Goal: Find specific page/section: Find specific page/section

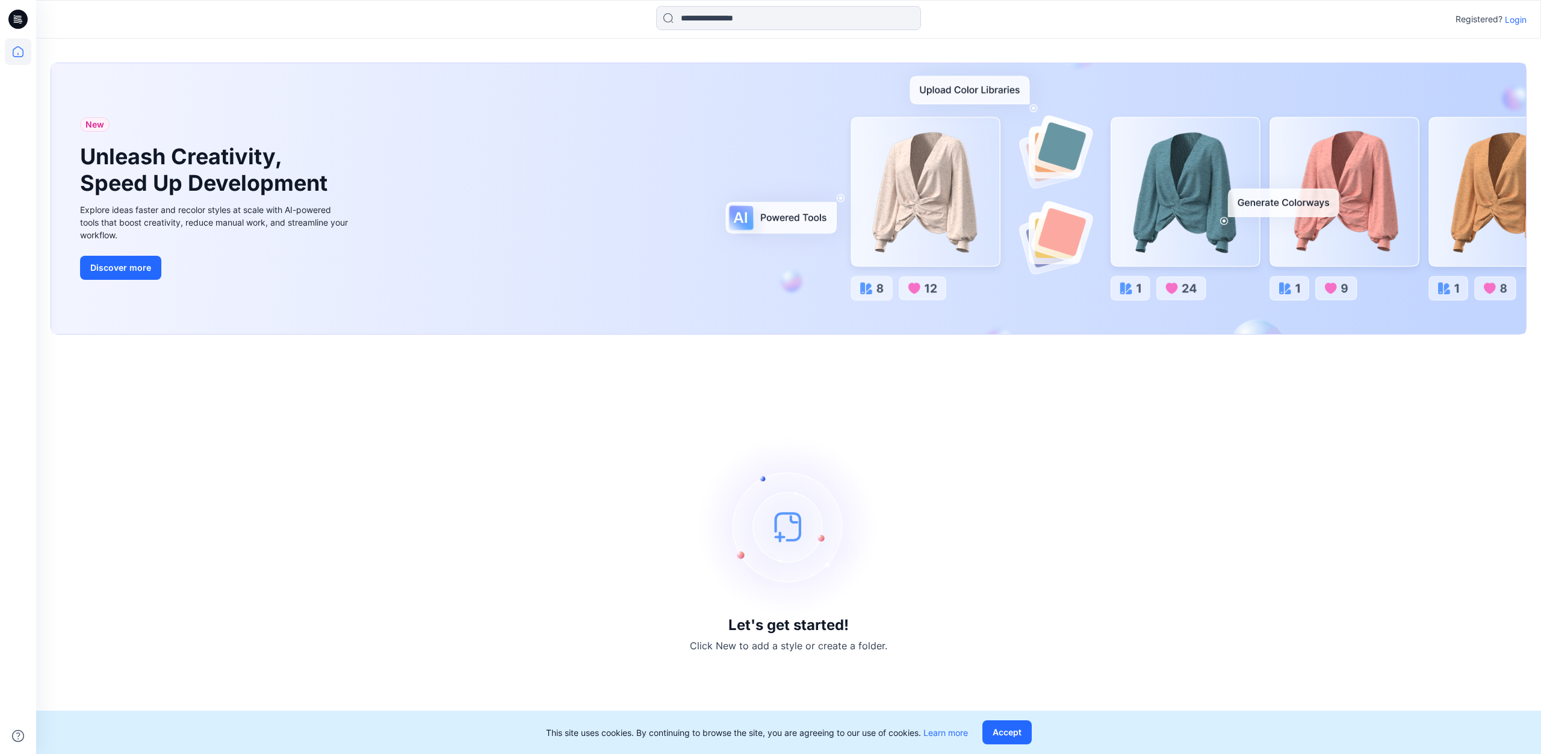
click at [1517, 14] on p "Login" at bounding box center [1516, 19] width 22 height 13
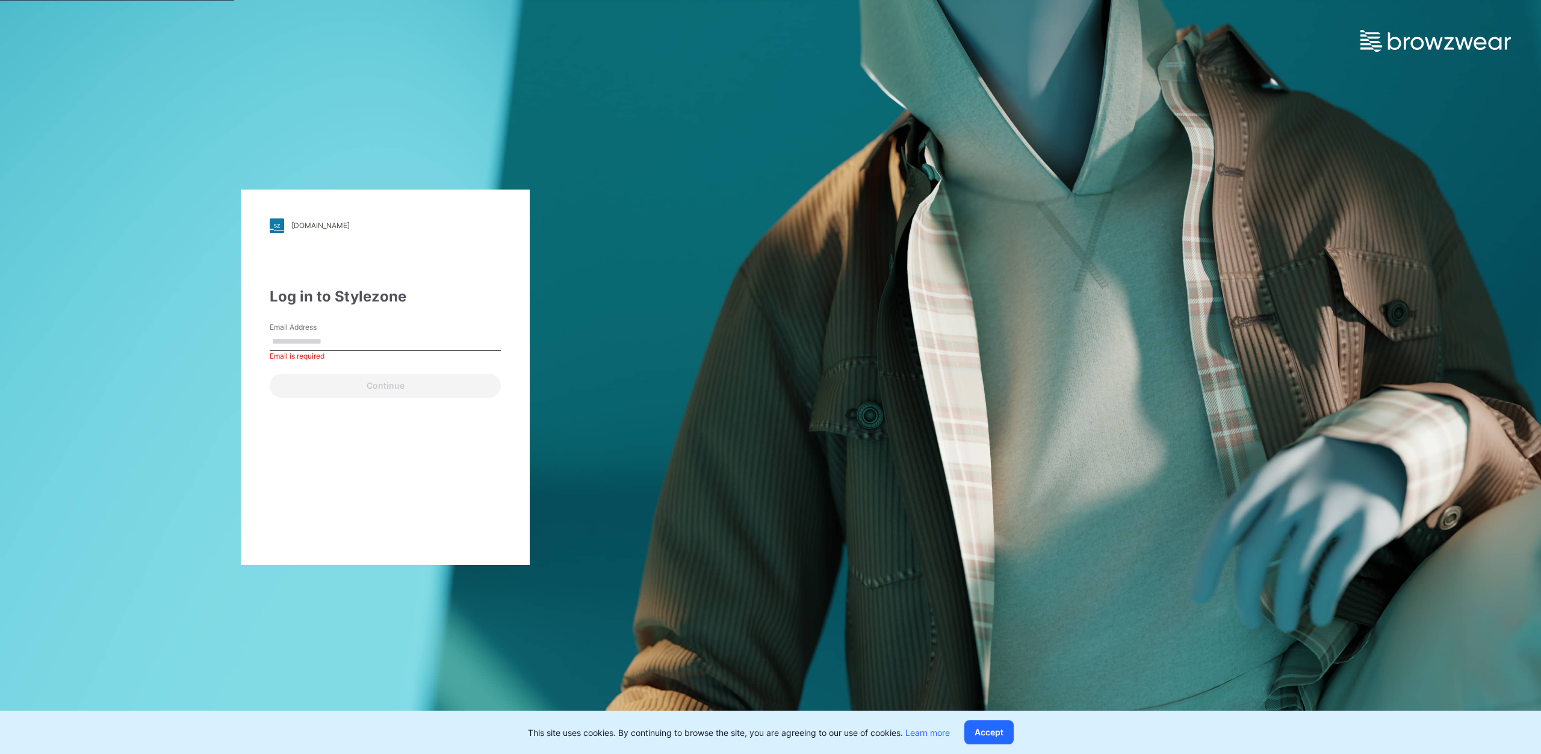
click at [296, 329] on label "Email Address" at bounding box center [312, 327] width 84 height 11
click at [296, 333] on input "Email Address" at bounding box center [385, 342] width 231 height 18
click at [300, 343] on input "Email Address" at bounding box center [385, 342] width 231 height 18
type input "**********"
click at [390, 391] on button "Continue" at bounding box center [385, 386] width 231 height 24
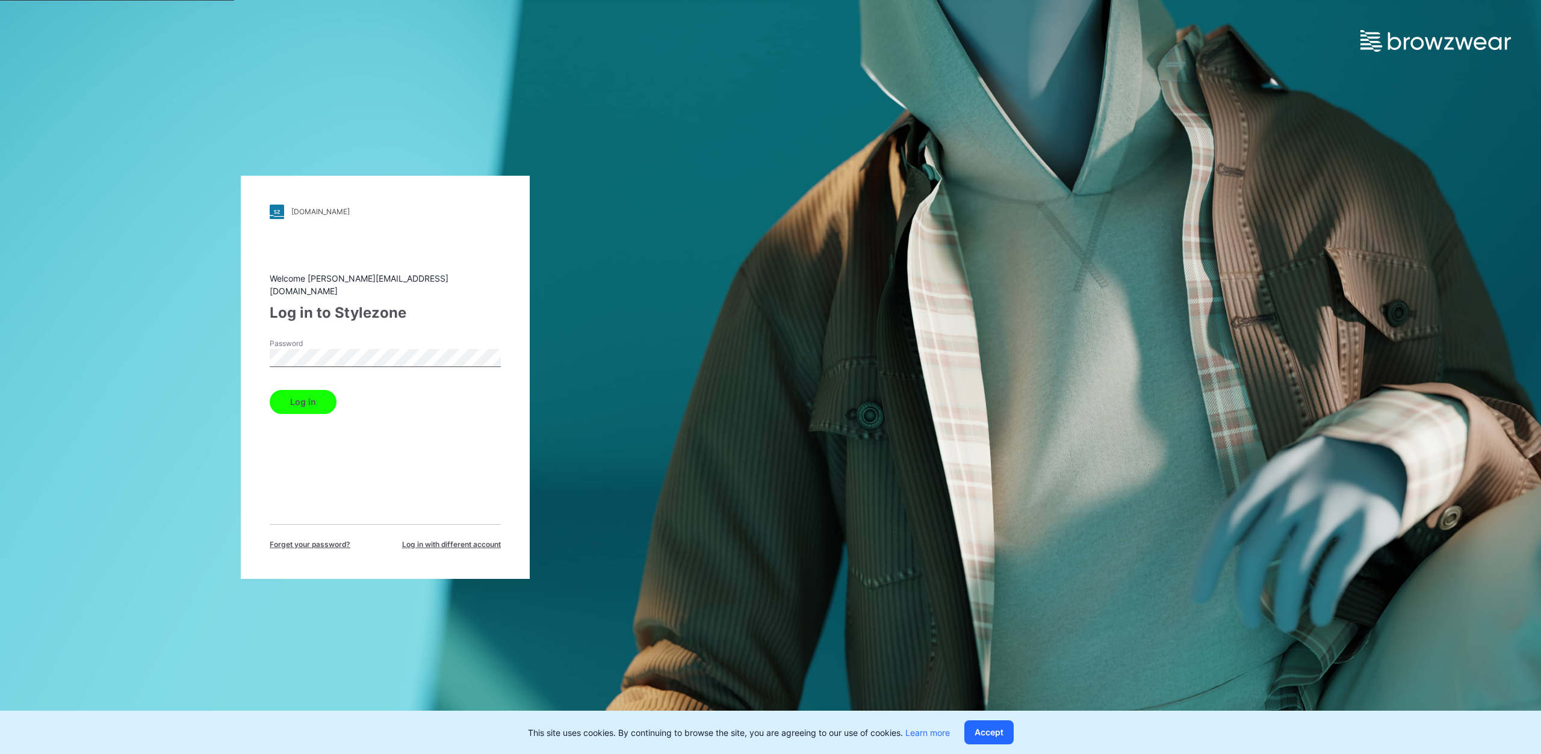
click at [270, 390] on button "Log in" at bounding box center [303, 402] width 67 height 24
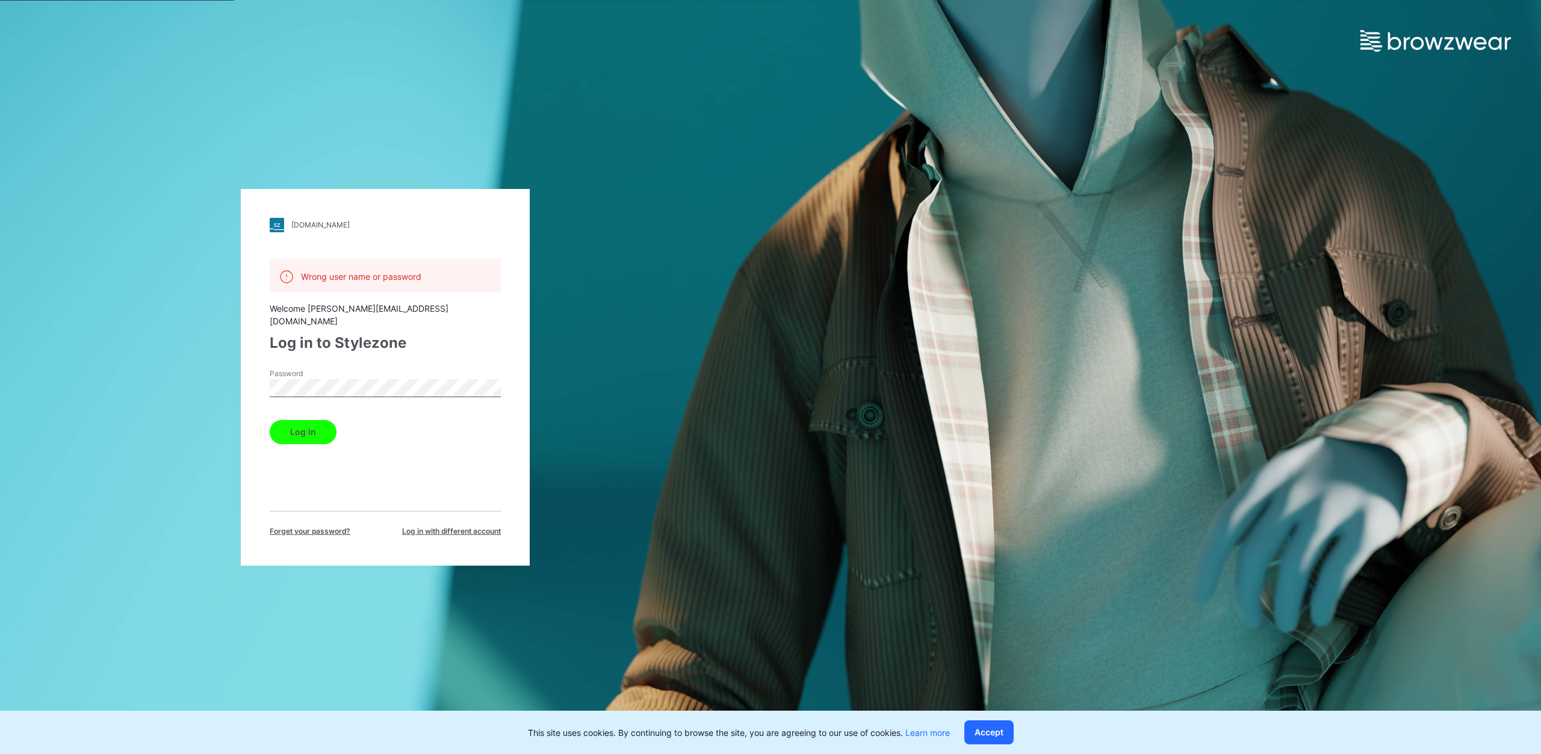
click at [309, 420] on button "Log in" at bounding box center [303, 432] width 67 height 24
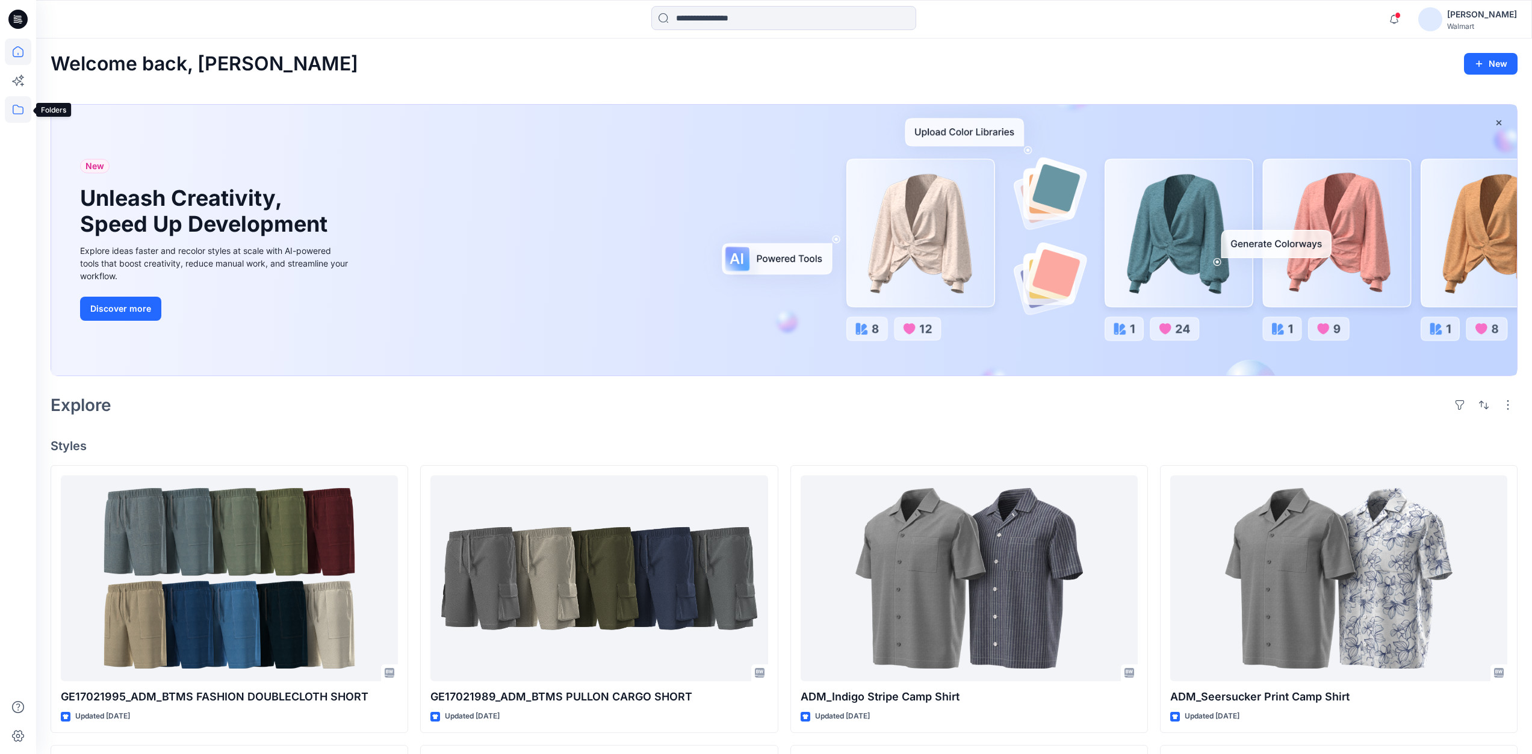
click at [14, 113] on icon at bounding box center [18, 109] width 26 height 26
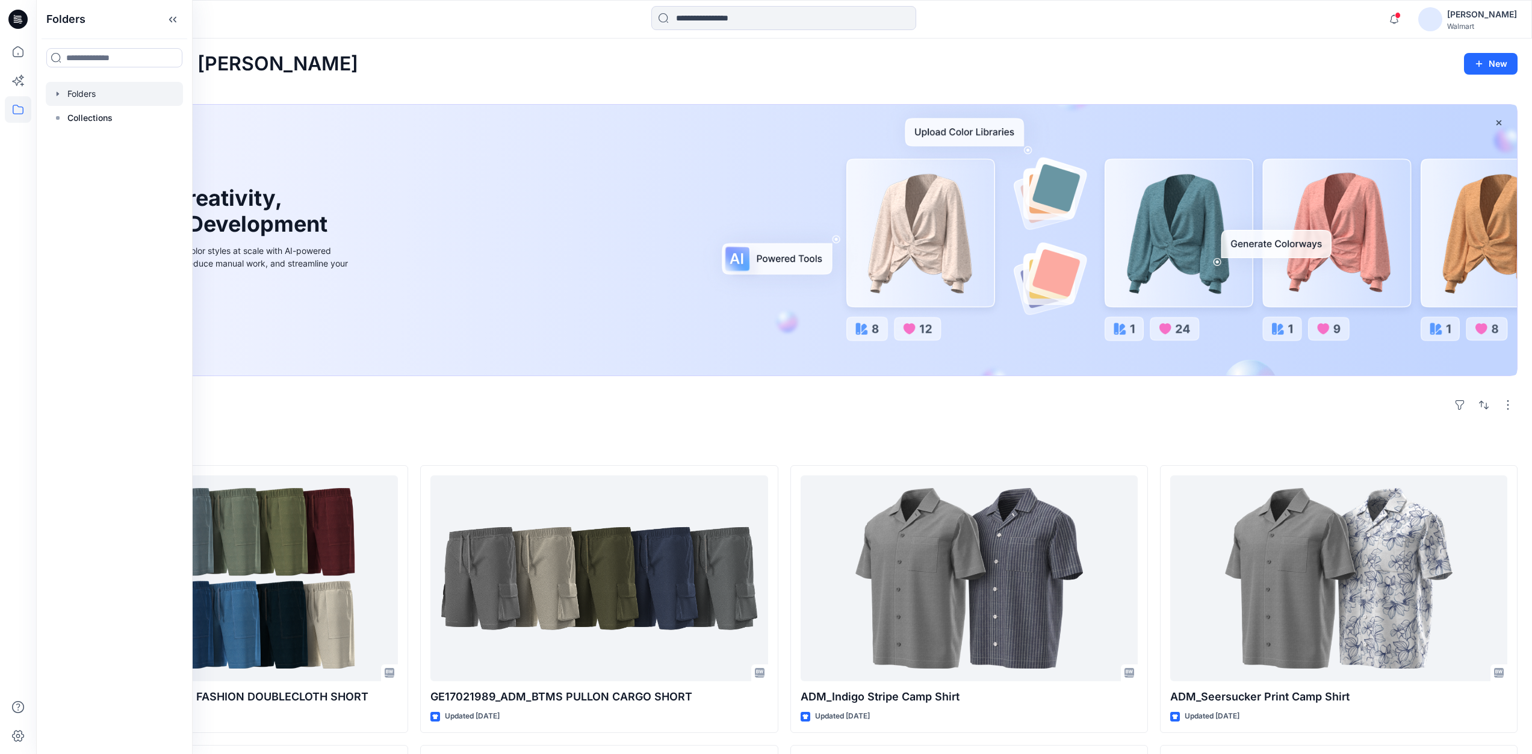
click at [58, 92] on icon "button" at bounding box center [58, 94] width 10 height 10
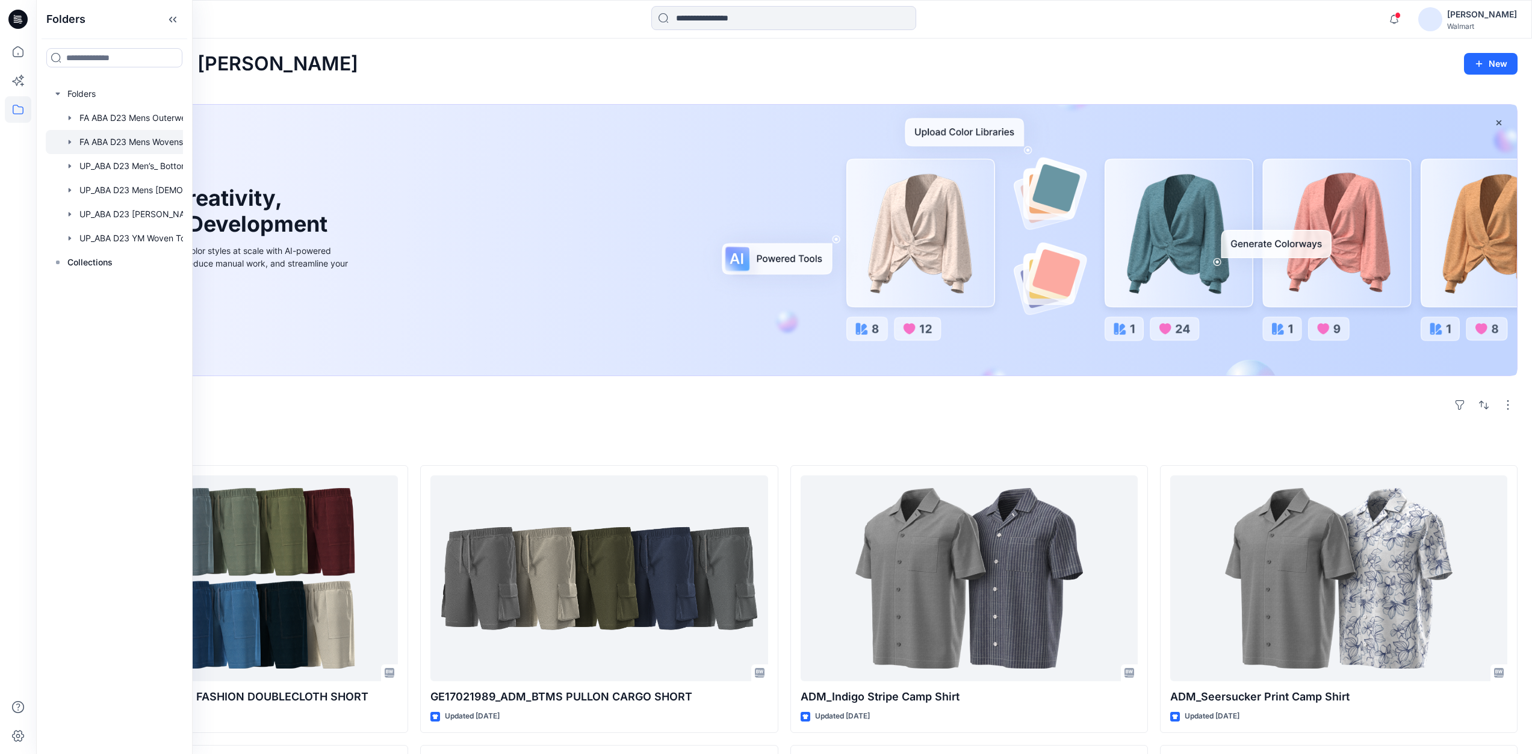
click at [69, 143] on icon "button" at bounding box center [70, 142] width 2 height 4
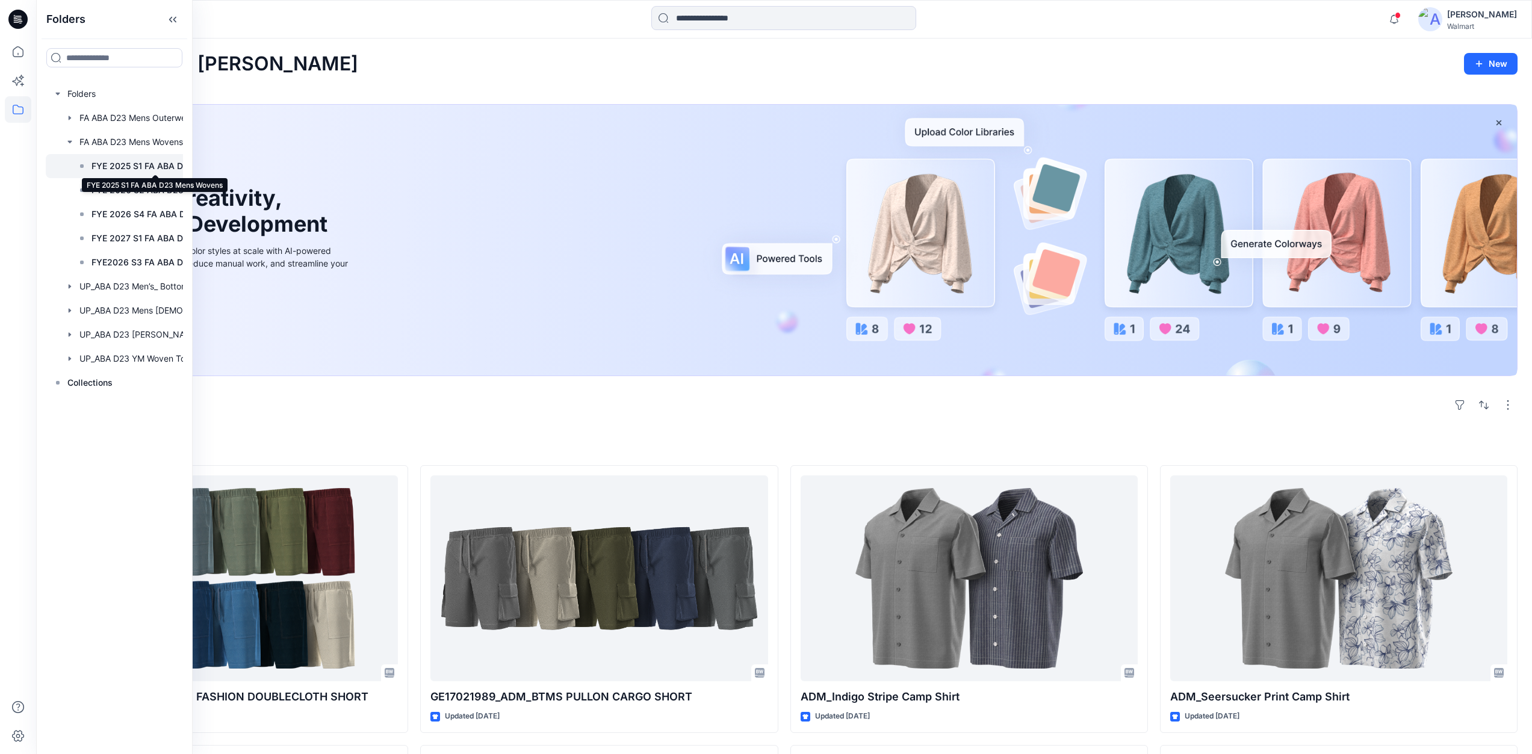
click at [107, 161] on p "FYE 2025 S1 FA ABA D23 Mens Wovens" at bounding box center [156, 166] width 128 height 14
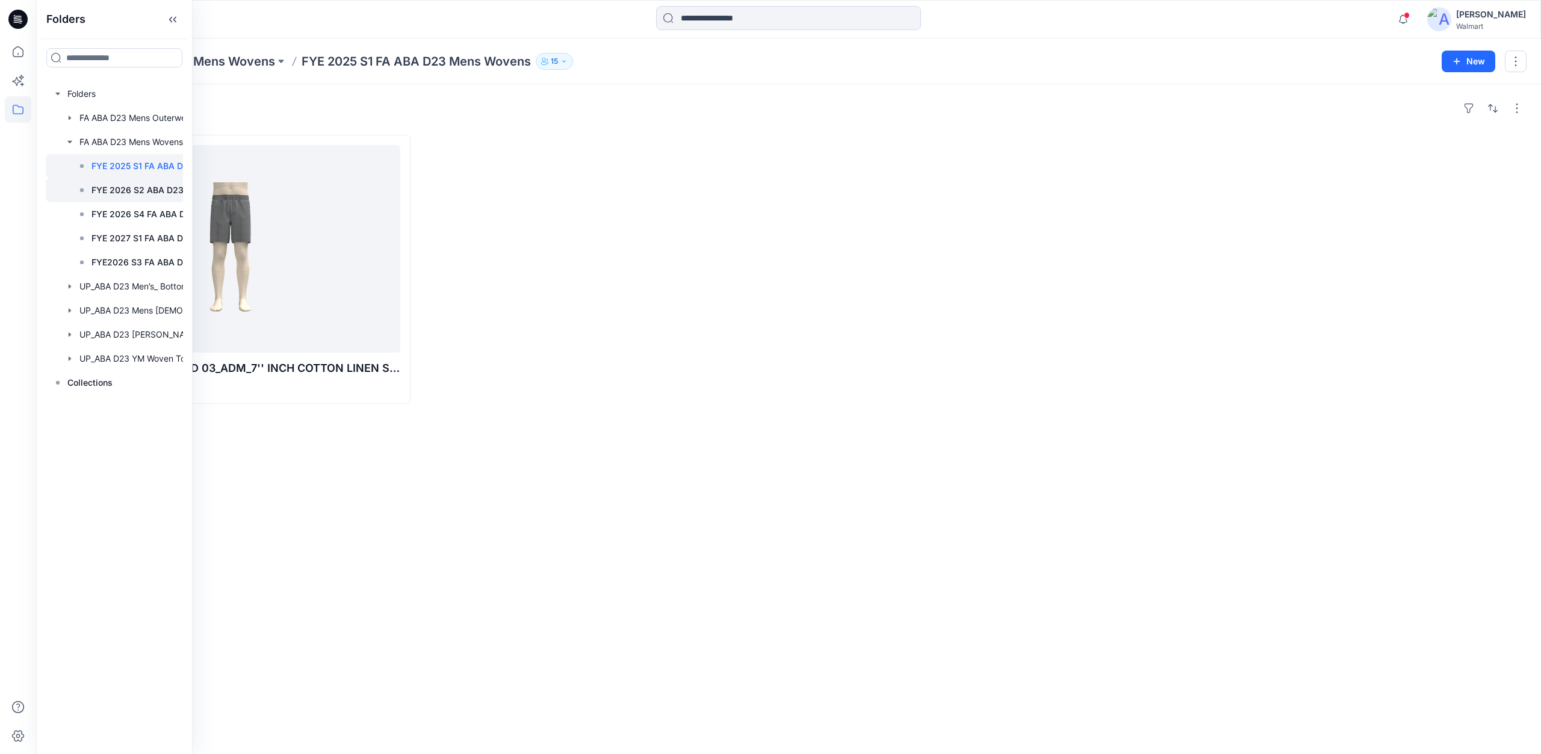
click at [117, 182] on div at bounding box center [136, 190] width 181 height 24
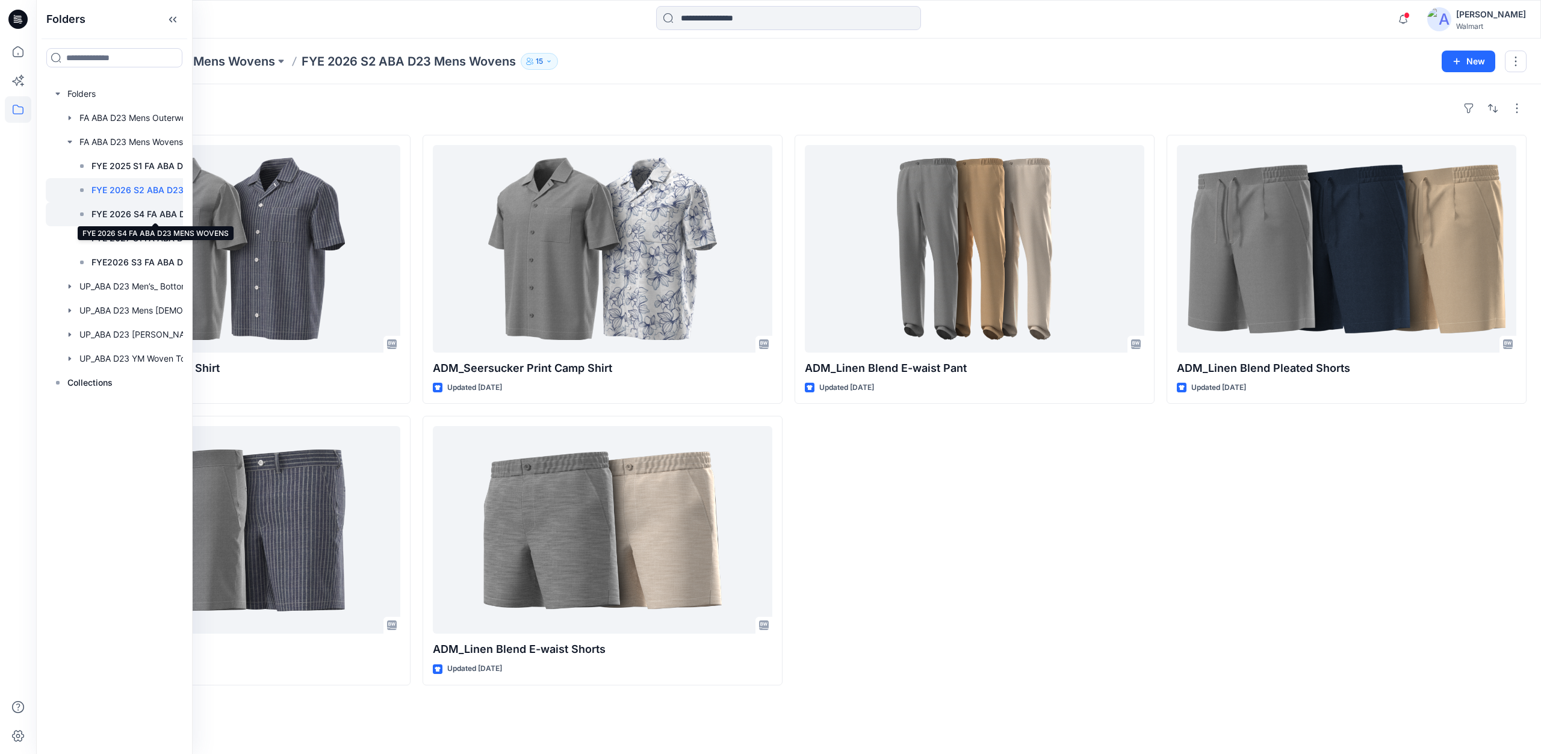
click at [122, 210] on p "FYE 2026 S4 FA ABA D23 MENS WOVENS" at bounding box center [156, 214] width 128 height 14
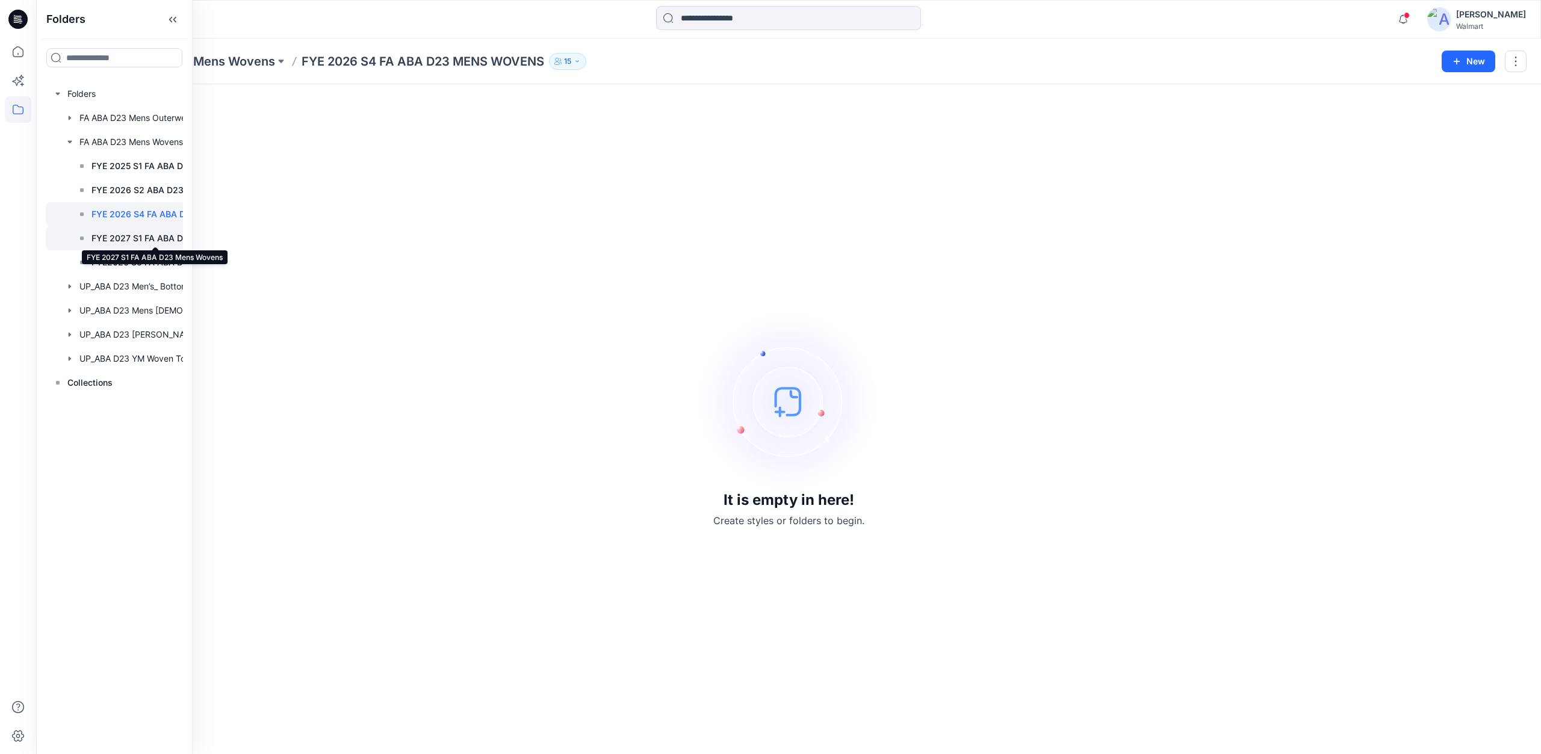
click at [126, 237] on p "FYE 2027 S1 FA ABA D23 Mens Wovens" at bounding box center [156, 238] width 128 height 14
click at [135, 260] on p "FYE2026 S3 FA ABA D23 Mens Wovens" at bounding box center [156, 262] width 128 height 14
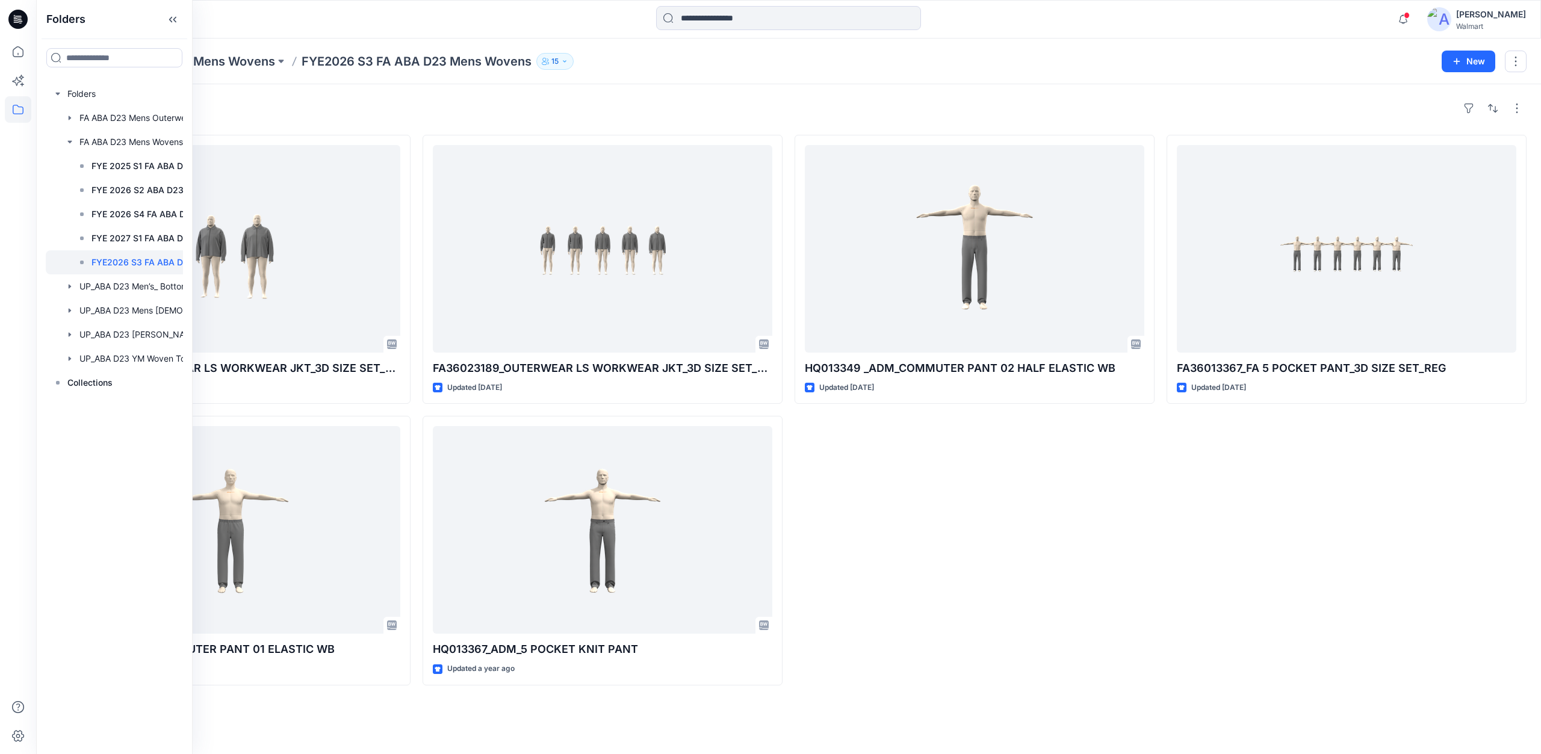
click at [327, 703] on div "Styles FA36023189_OUTERWEAR LS WORKWEAR JKT_3D SIZE SET_BIG MAN Updated 3 month…" at bounding box center [788, 419] width 1505 height 670
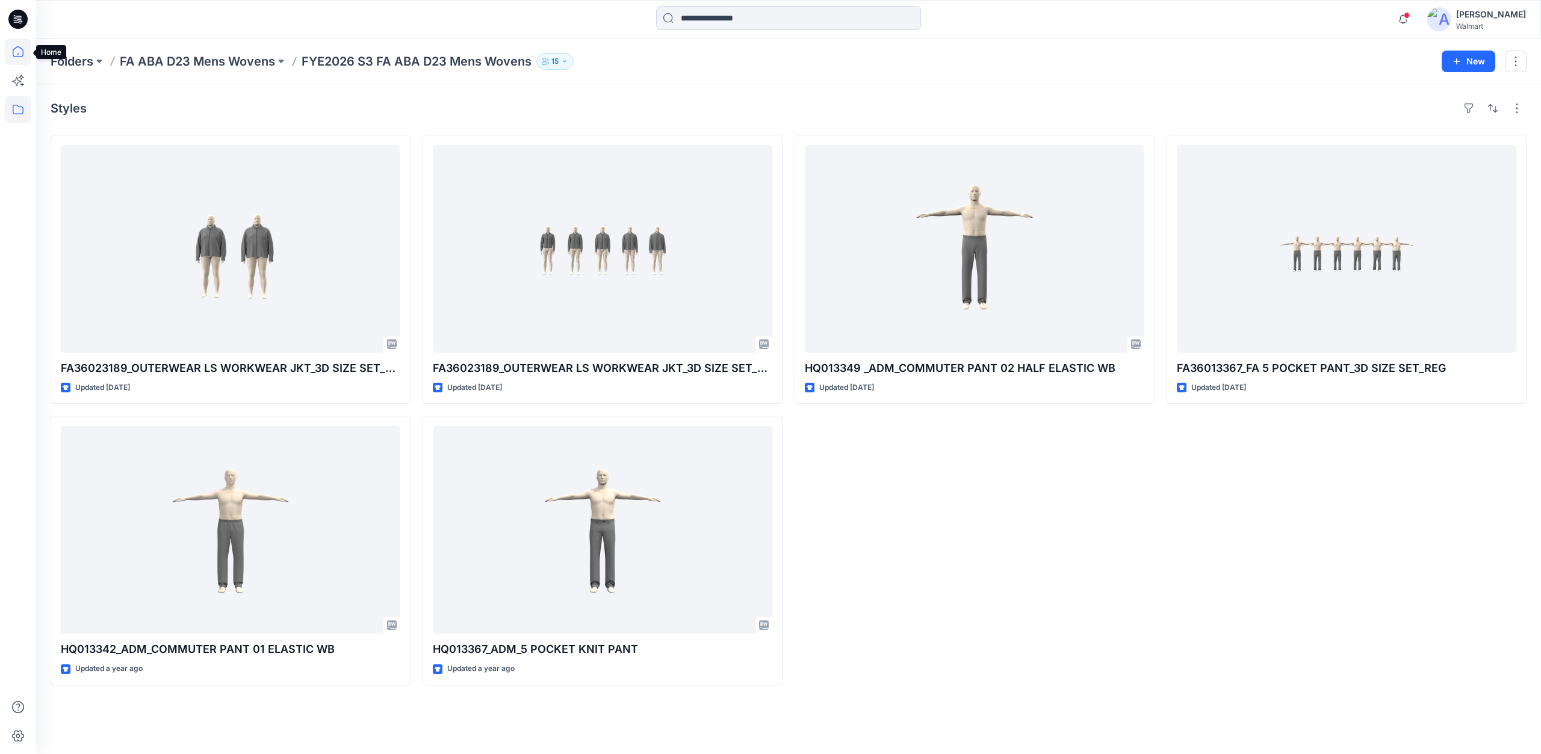
click at [21, 50] on icon at bounding box center [18, 52] width 26 height 26
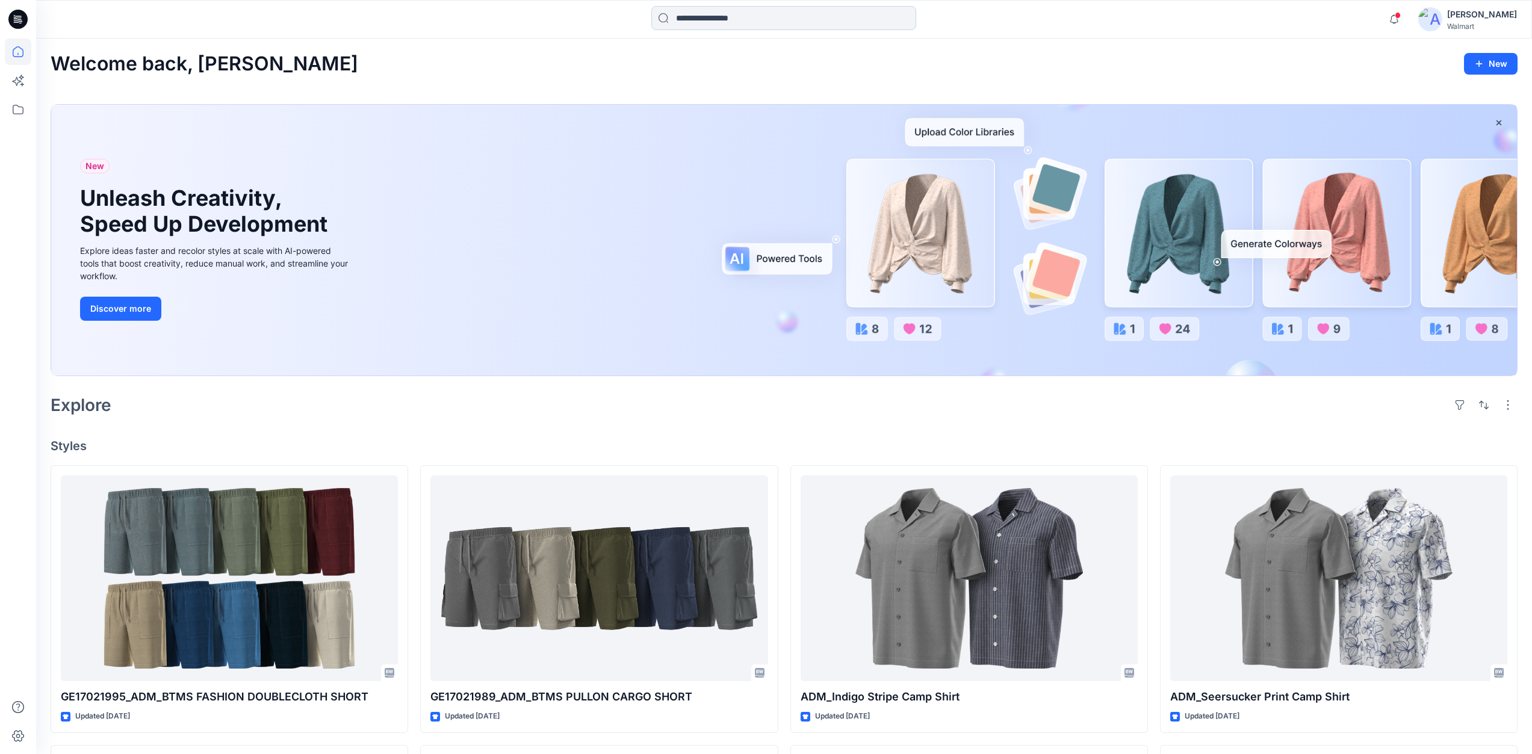
click at [715, 17] on input at bounding box center [783, 18] width 265 height 24
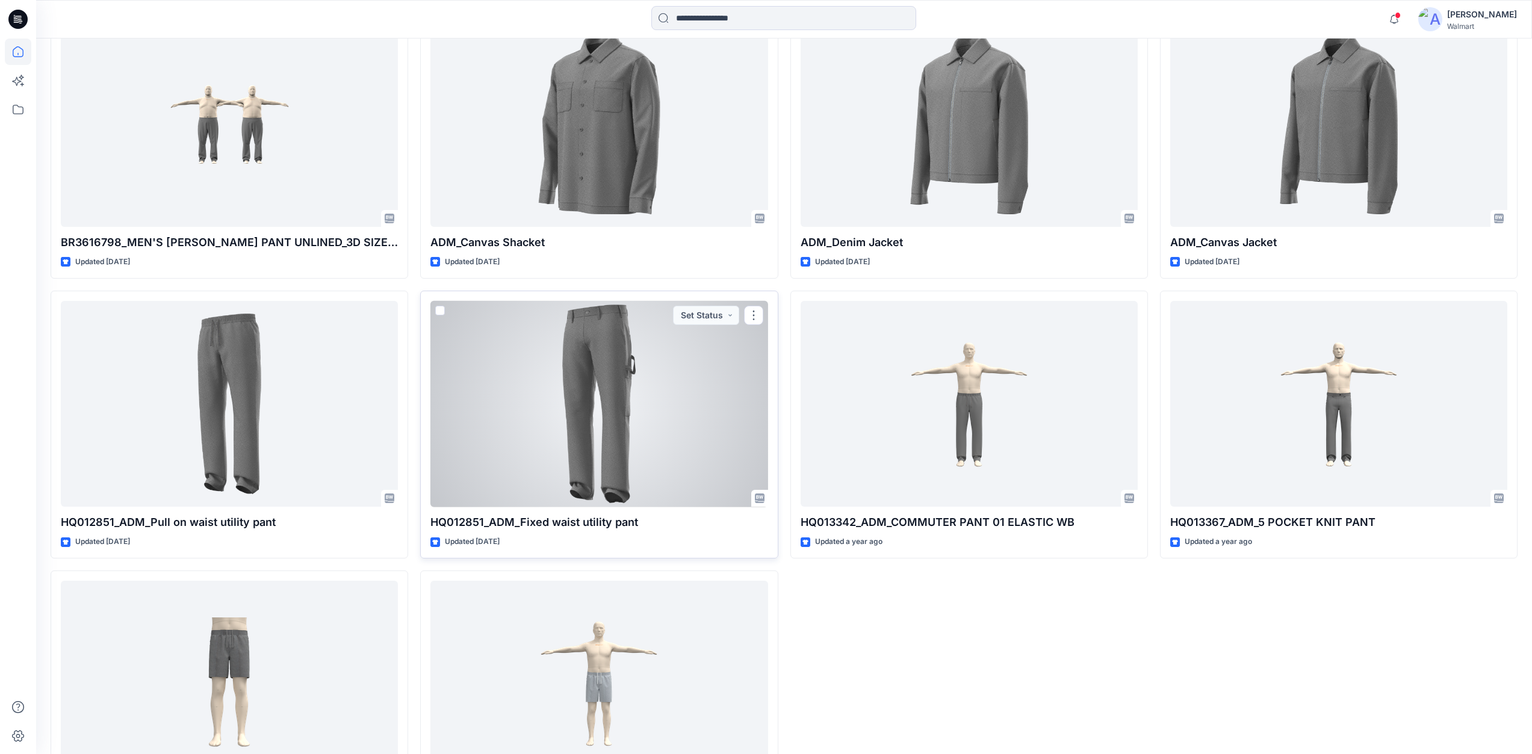
scroll to position [4194, 0]
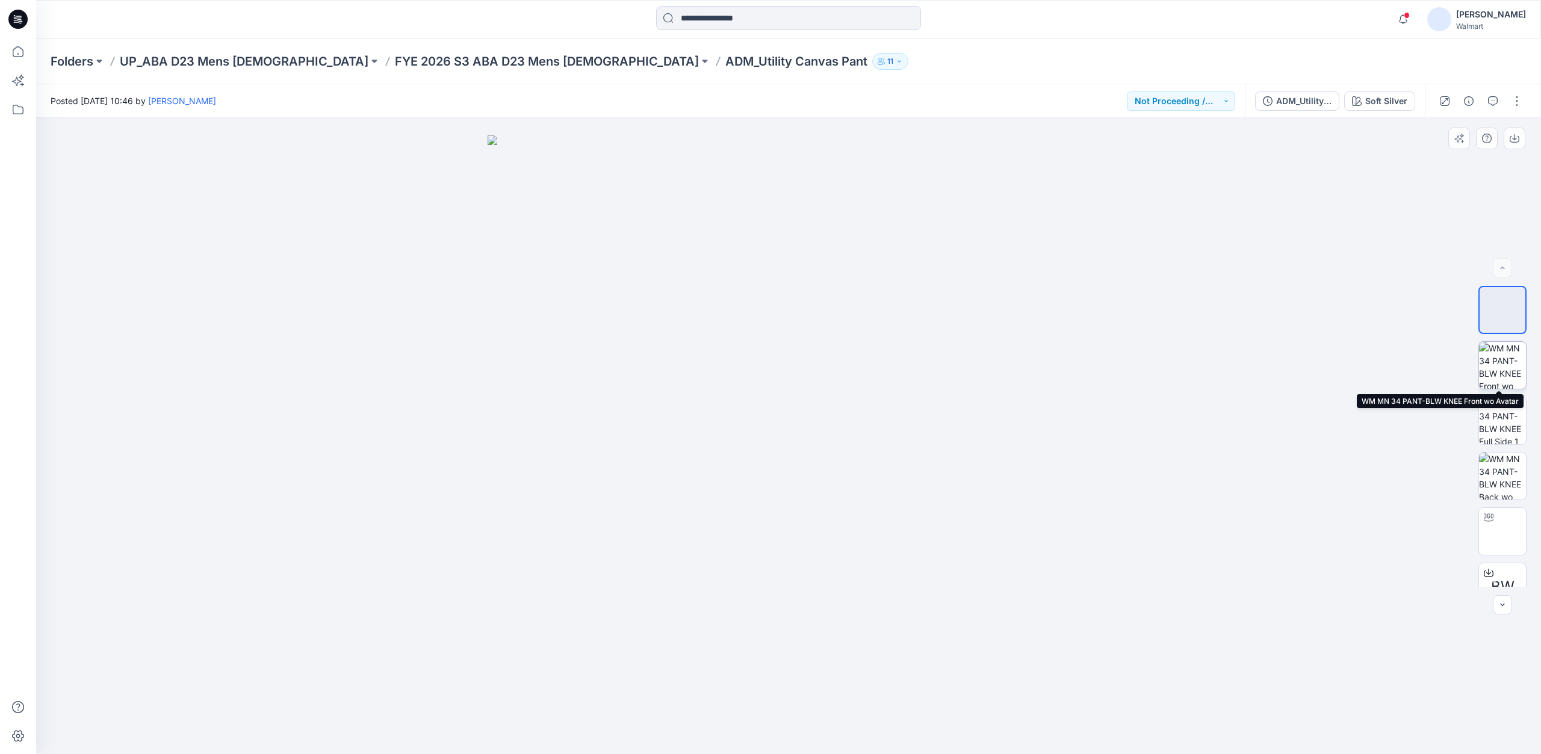
click at [1498, 367] on img at bounding box center [1502, 365] width 47 height 47
click at [1226, 101] on button "Not Proceeding / Dropped" at bounding box center [1181, 101] width 108 height 19
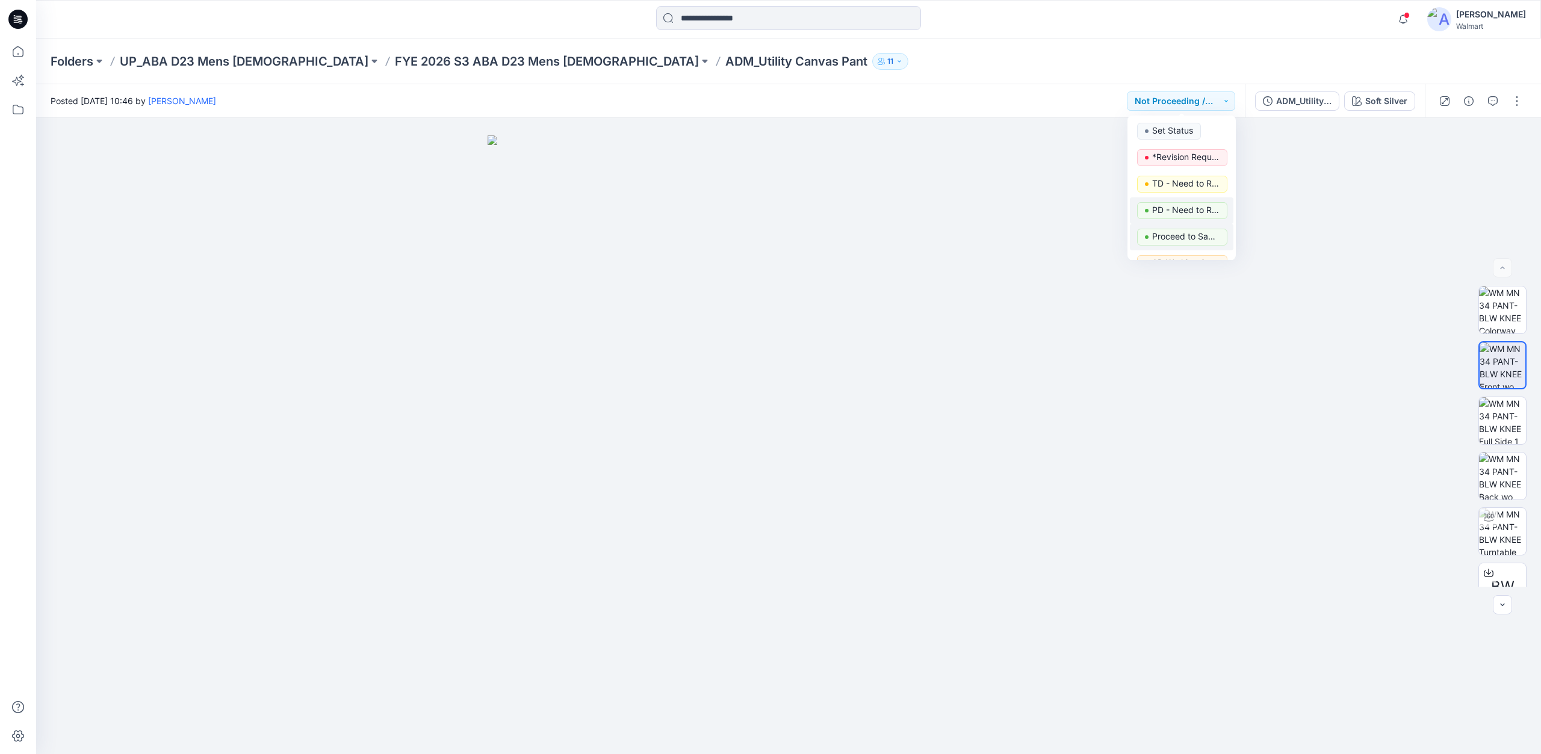
scroll to position [152, 0]
click at [1019, 231] on img at bounding box center [789, 444] width 602 height 619
click at [616, 328] on img at bounding box center [789, 444] width 602 height 619
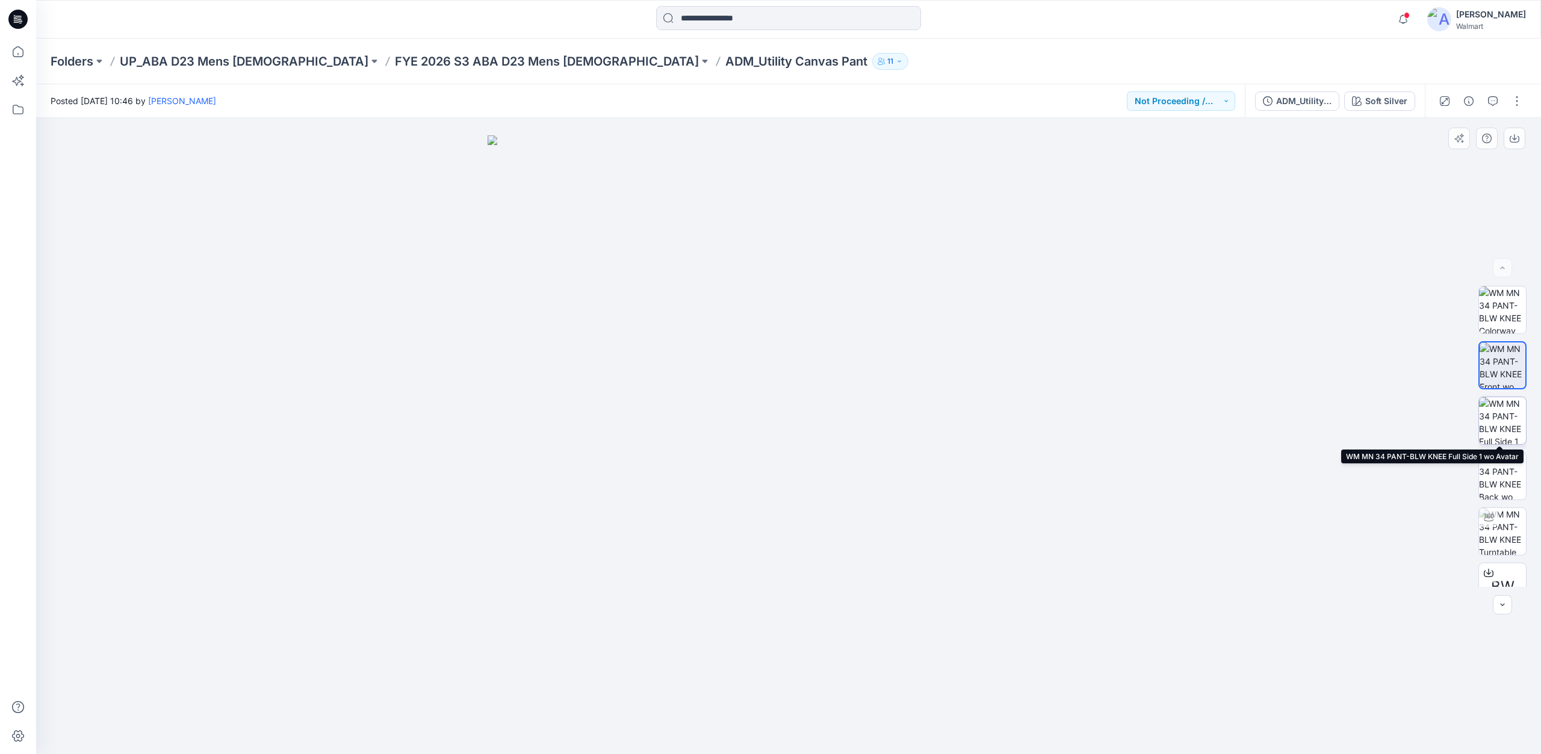
click at [1501, 412] on img at bounding box center [1502, 420] width 47 height 47
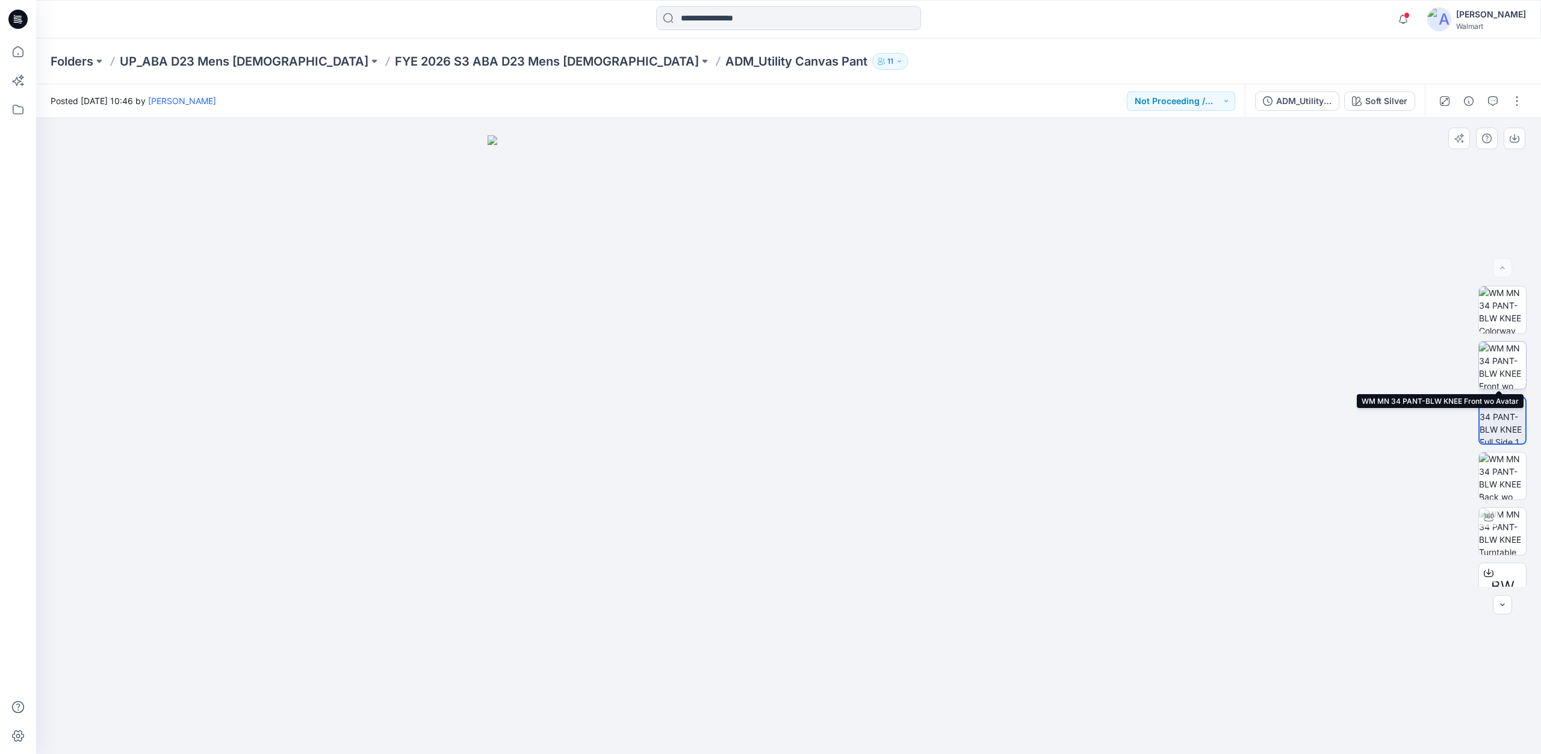
click at [1495, 368] on img at bounding box center [1502, 365] width 47 height 47
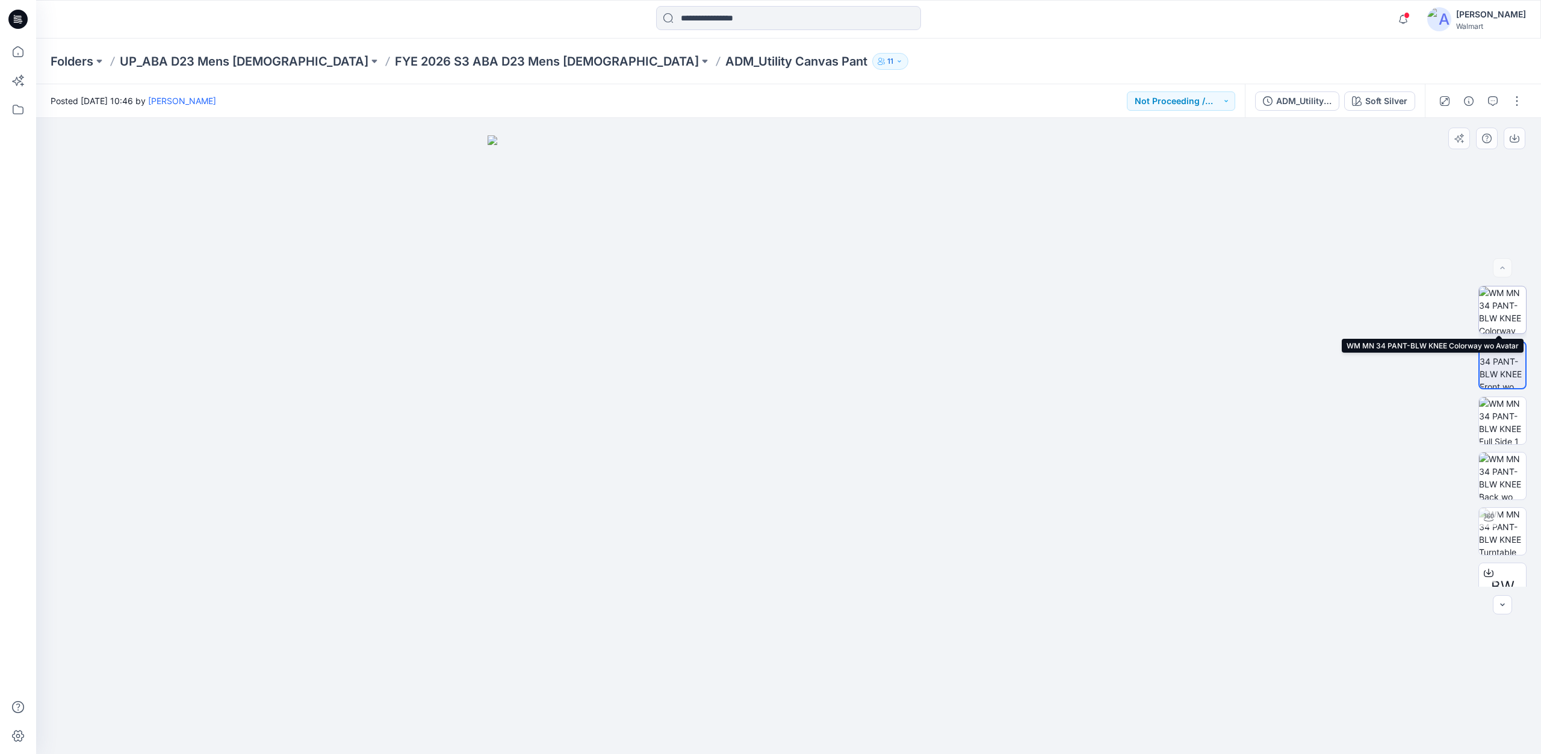
click at [1496, 324] on img at bounding box center [1502, 310] width 47 height 47
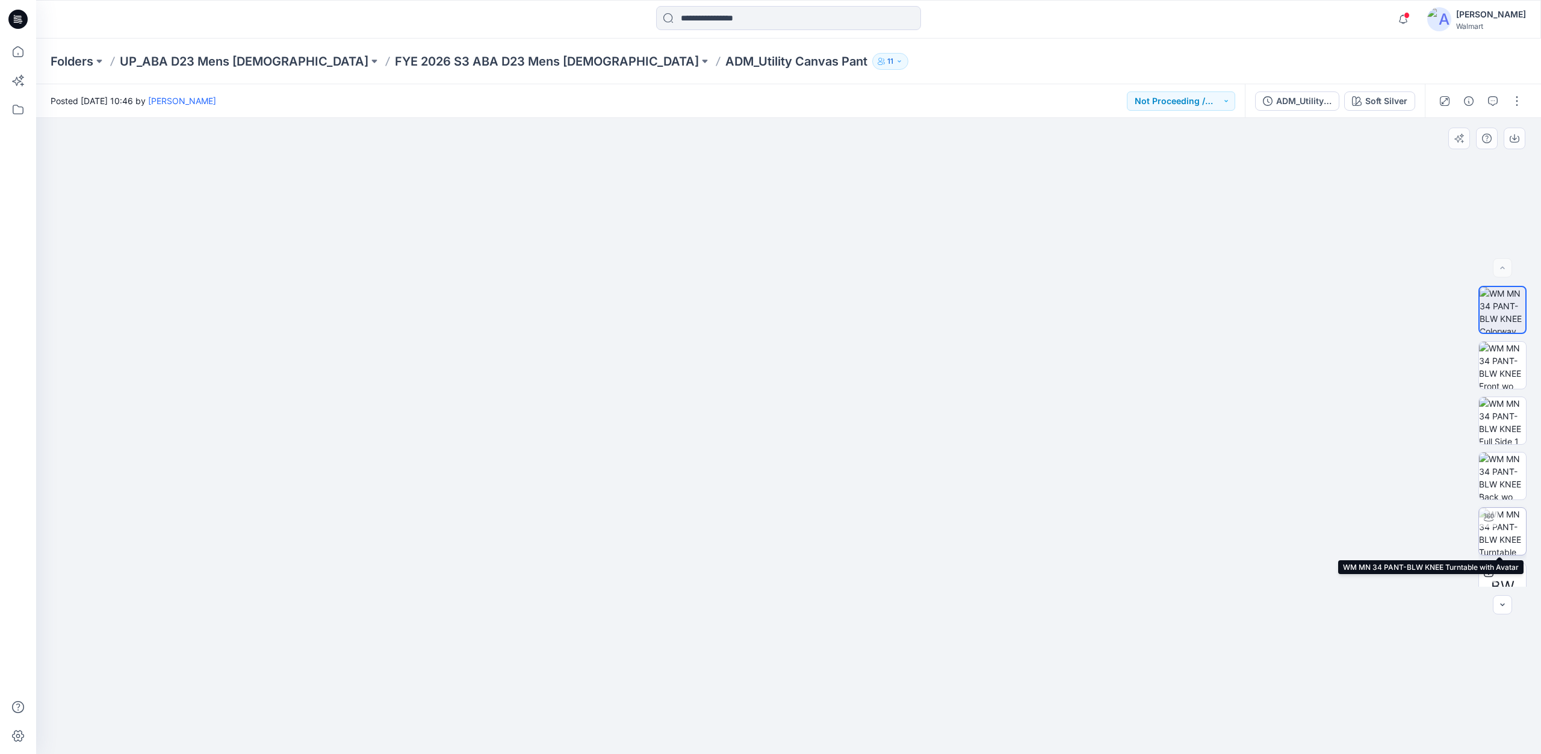
click at [1504, 530] on img at bounding box center [1502, 531] width 47 height 47
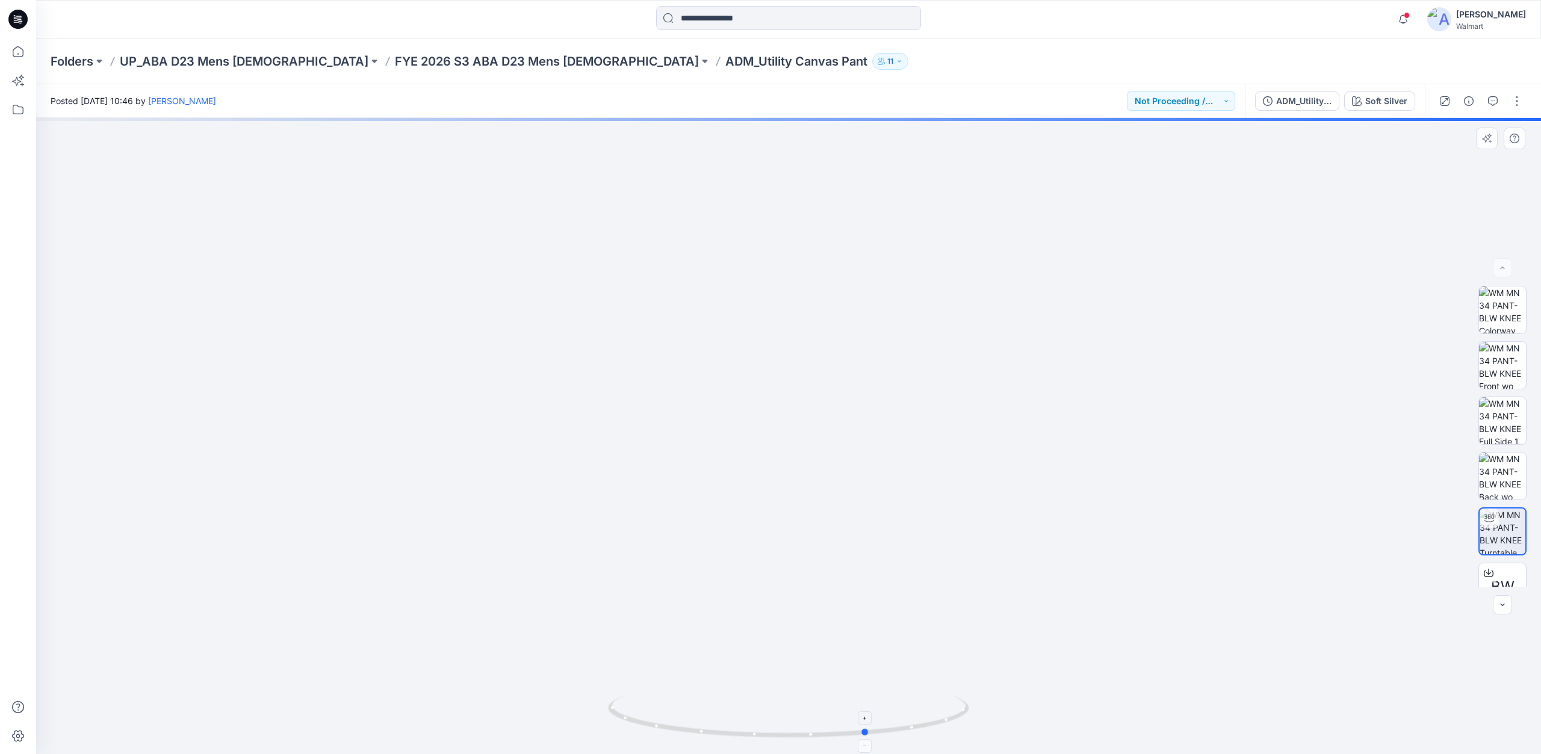
drag, startPoint x: 792, startPoint y: 734, endPoint x: 872, endPoint y: 731, distance: 79.5
click at [872, 731] on icon at bounding box center [790, 718] width 364 height 45
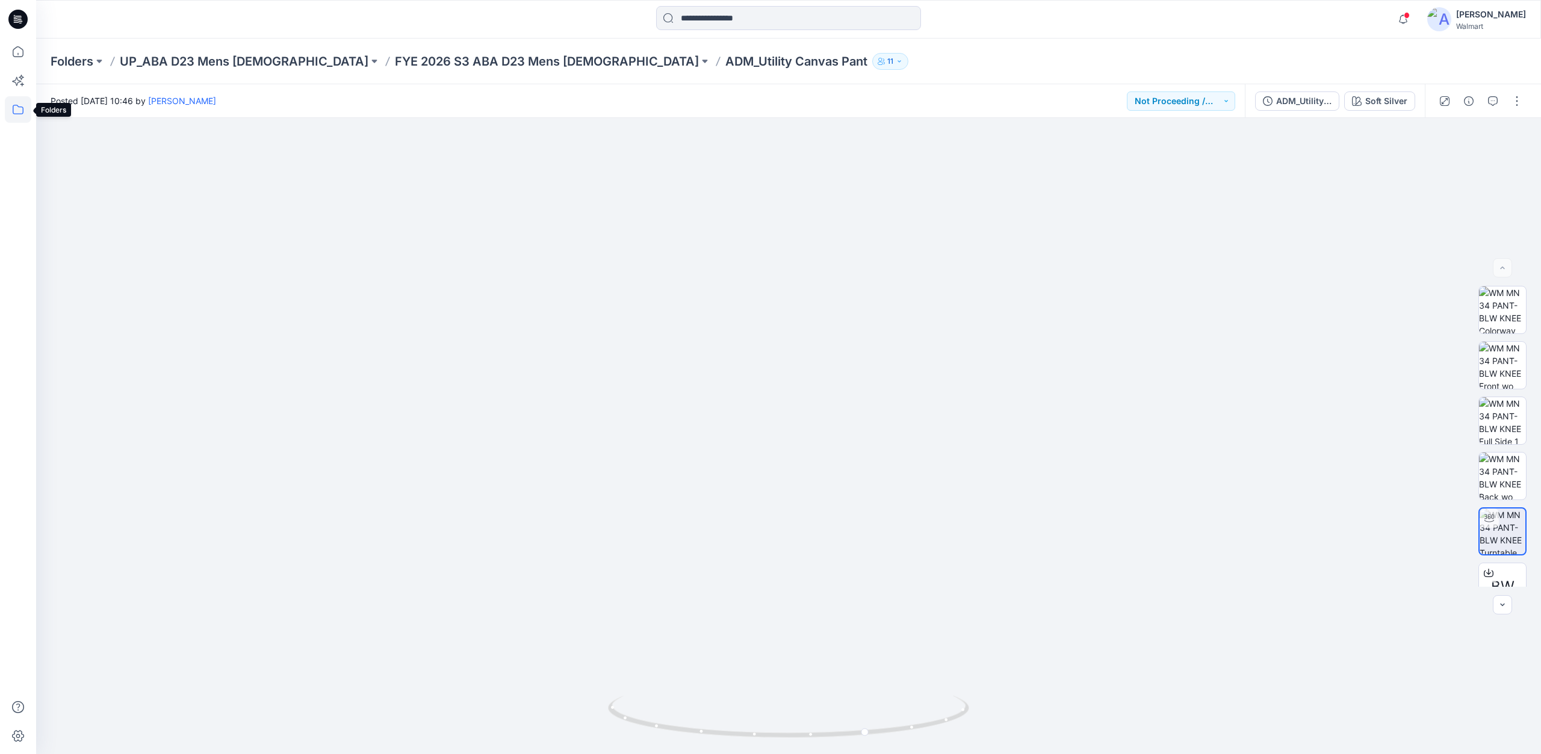
click at [22, 116] on icon at bounding box center [18, 109] width 26 height 26
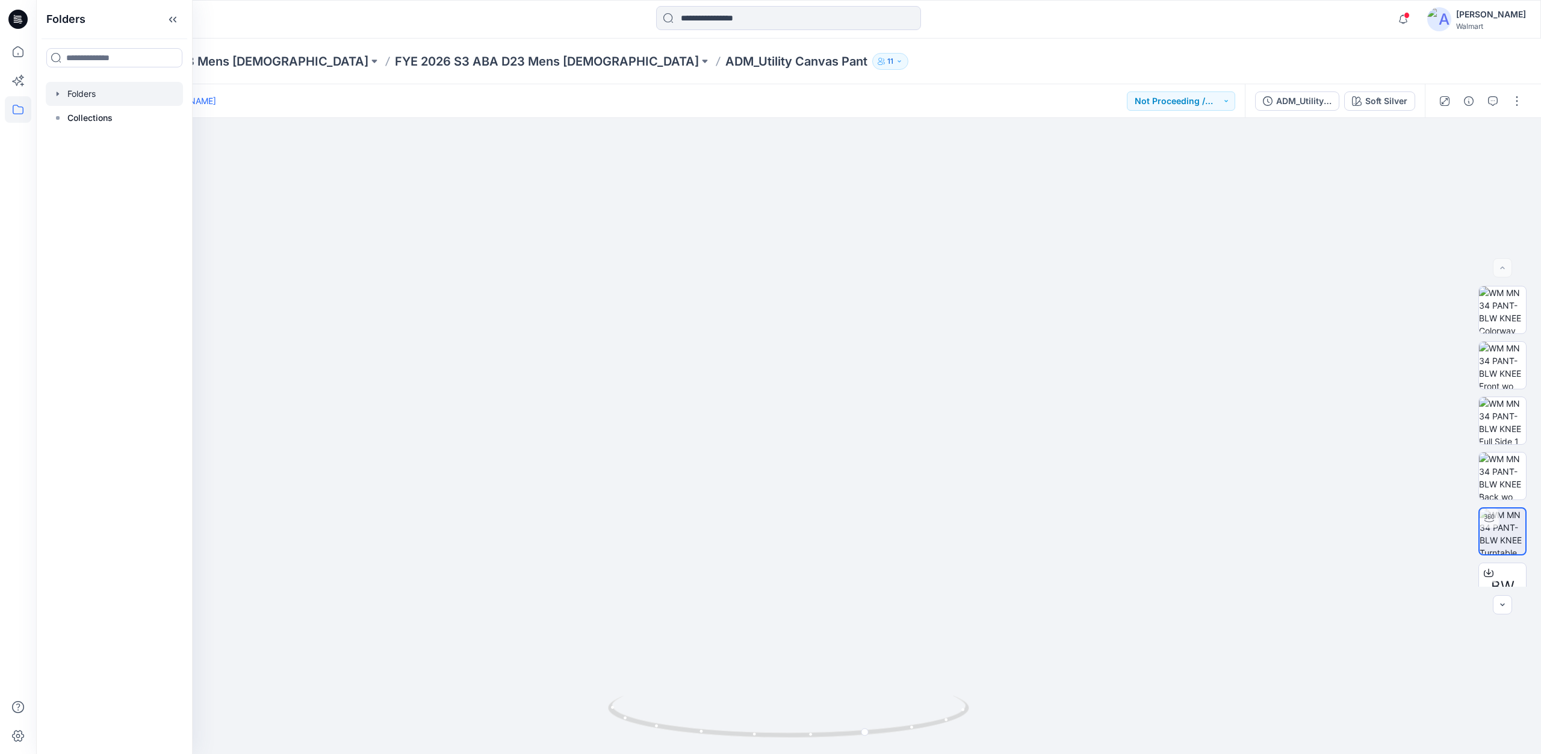
click at [93, 98] on div at bounding box center [114, 94] width 137 height 24
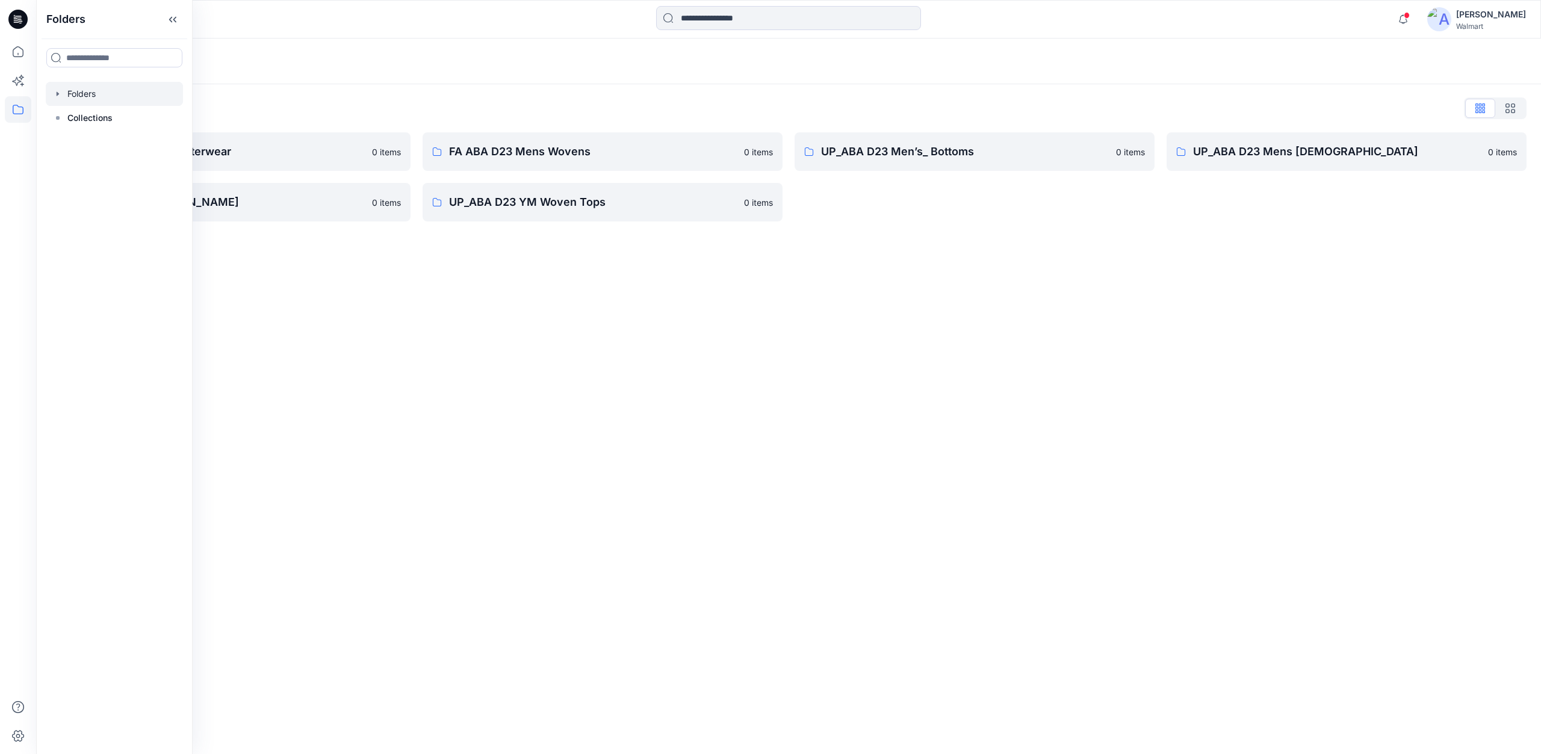
click at [721, 432] on div "Folders Folders List FA ABA D23 Mens Outerwear 0 items UP_ABA D23 [PERSON_NAME]…" at bounding box center [788, 397] width 1505 height 716
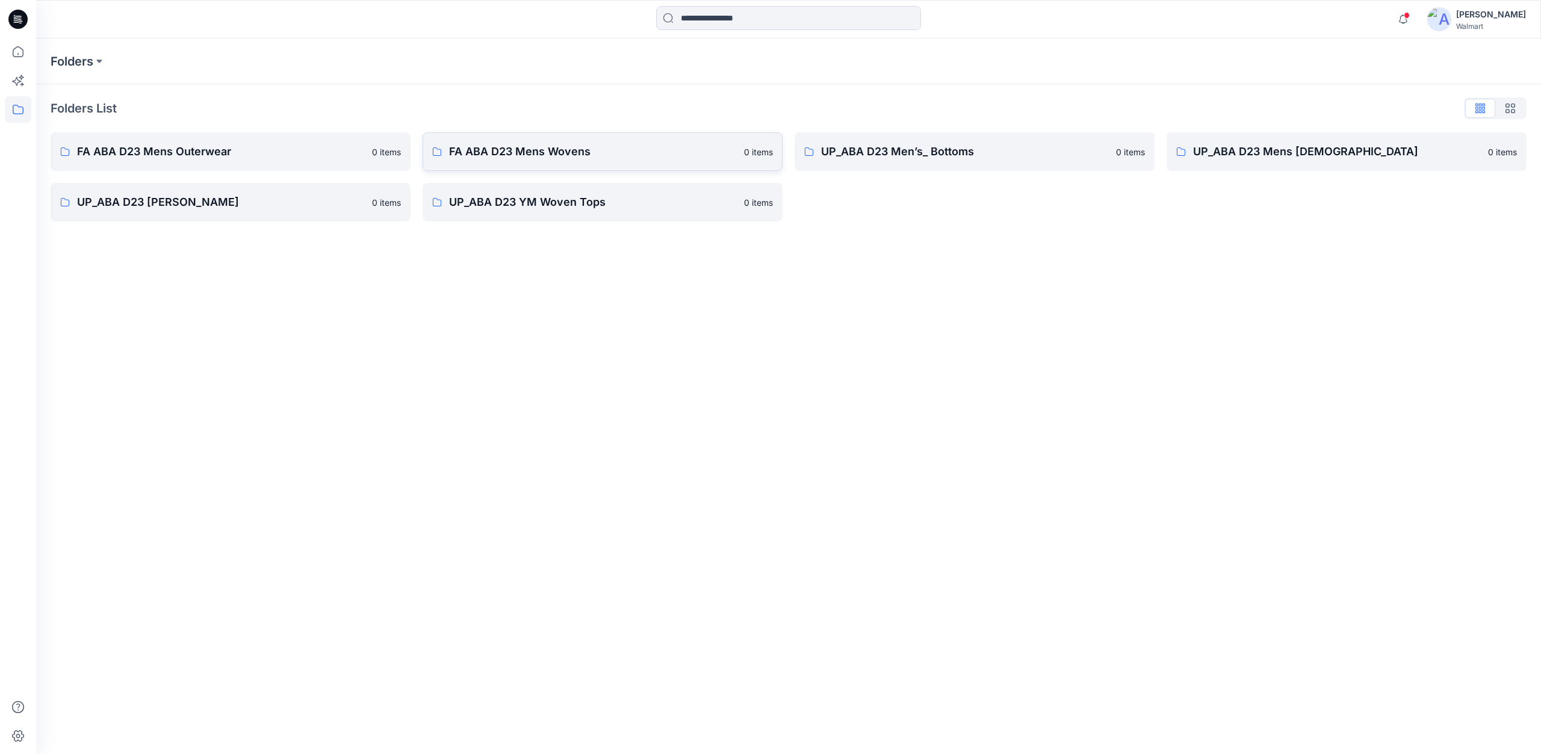
click at [649, 155] on p "FA ABA D23 Mens Wovens" at bounding box center [593, 151] width 288 height 17
click at [605, 157] on p "FA ABA D23 Mens Wovens" at bounding box center [593, 151] width 288 height 17
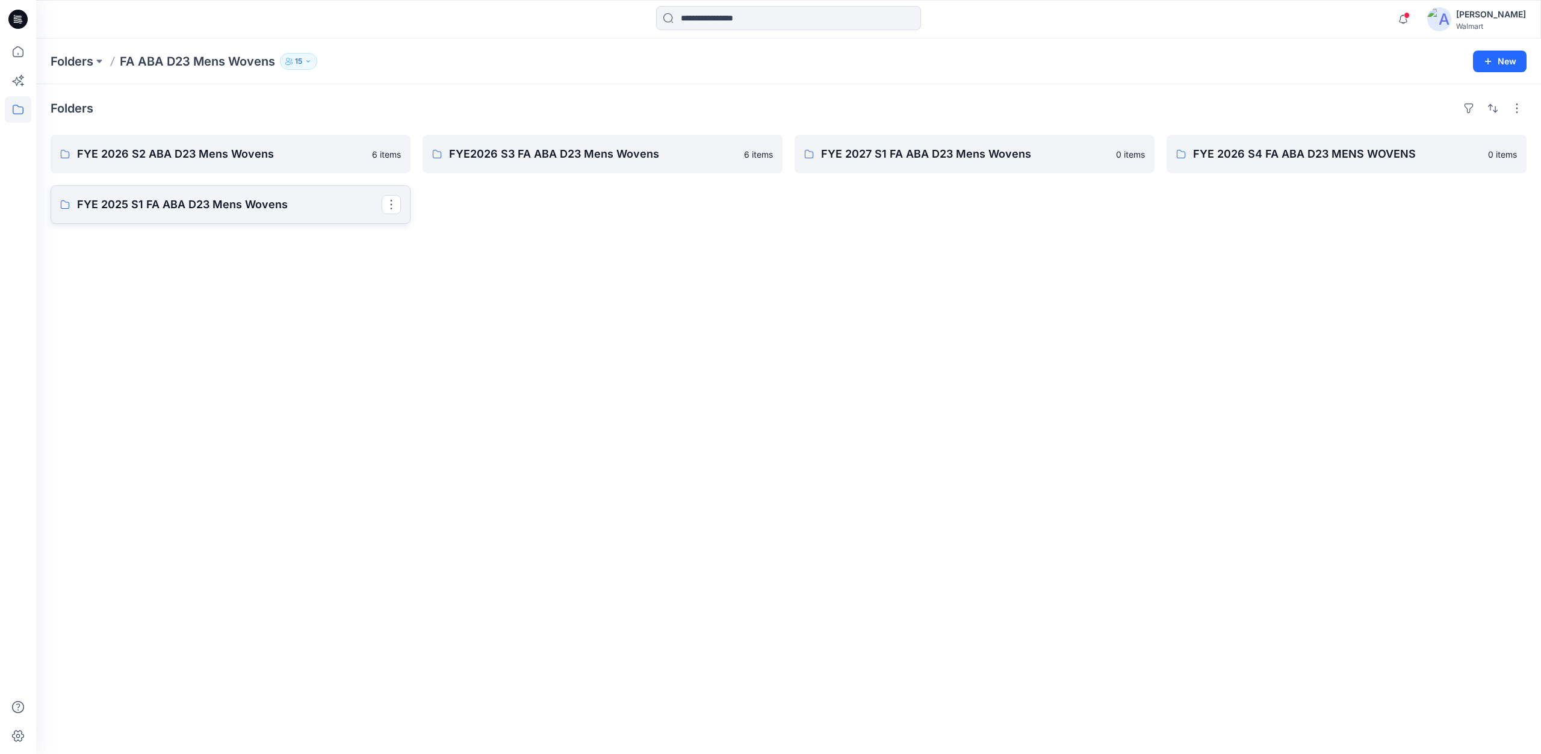
click at [222, 223] on link "FYE 2025 S1 FA ABA D23 Mens Wovens" at bounding box center [231, 204] width 360 height 39
click at [1292, 157] on p "FYE 2026 S4 FA ABA D23 MENS WOVENS" at bounding box center [1345, 154] width 305 height 17
click at [978, 151] on p "FYE 2027 S1 FA ABA D23 Mens Wovens" at bounding box center [973, 154] width 305 height 17
click at [644, 151] on p "FYE2026 S3 FA ABA D23 Mens Wovens" at bounding box center [601, 154] width 305 height 17
click at [253, 152] on p "FYE 2026 S2 ABA D23 Mens Wovens" at bounding box center [229, 154] width 305 height 17
